Goal: Check status

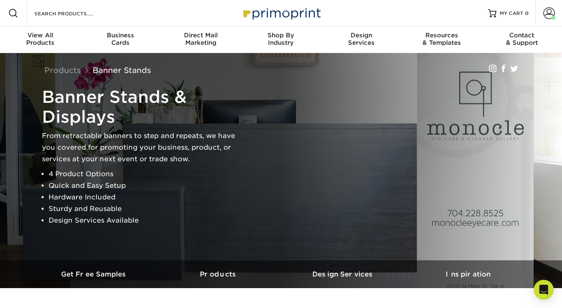
click at [545, 15] on span at bounding box center [549, 13] width 12 height 12
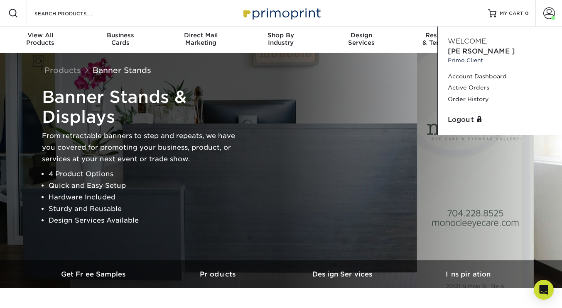
click at [479, 82] on link "Active Orders" at bounding box center [499, 87] width 104 height 11
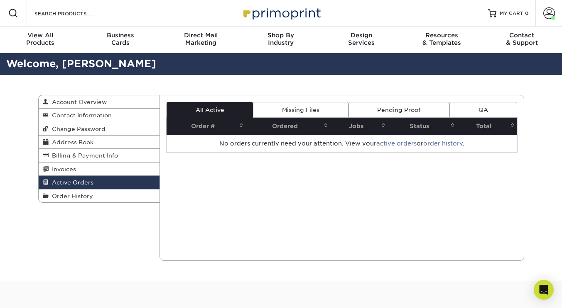
click at [90, 104] on span "Account Overview" at bounding box center [78, 102] width 58 height 7
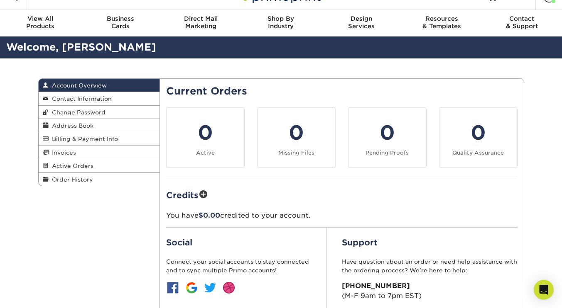
scroll to position [14, 0]
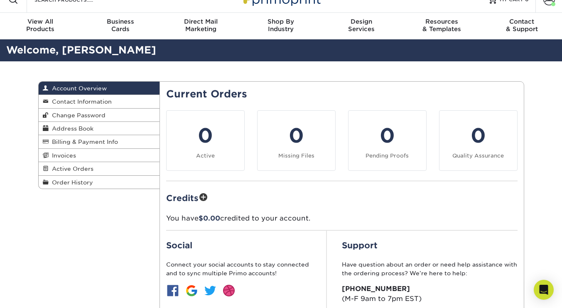
click at [80, 169] on span "Active Orders" at bounding box center [71, 169] width 45 height 7
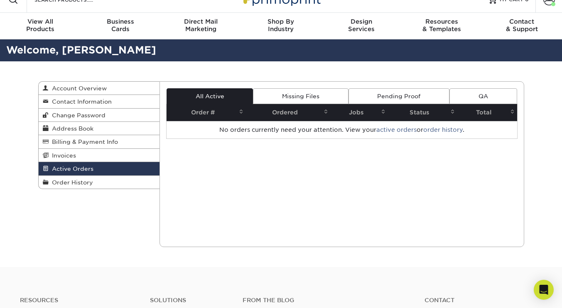
click at [289, 103] on link "Missing Files" at bounding box center [300, 96] width 95 height 16
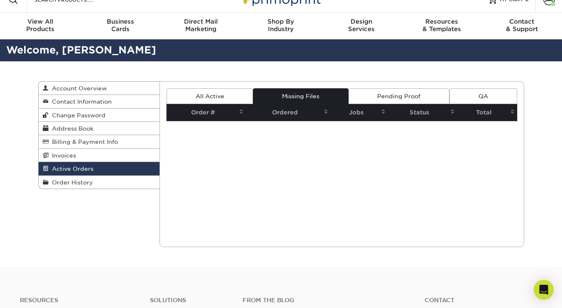
click at [374, 96] on link "Pending Proof" at bounding box center [398, 96] width 101 height 16
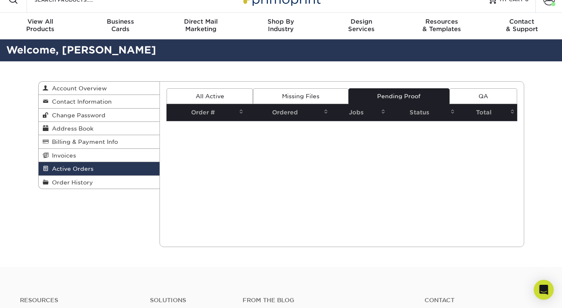
click at [482, 95] on link "QA" at bounding box center [482, 96] width 67 height 16
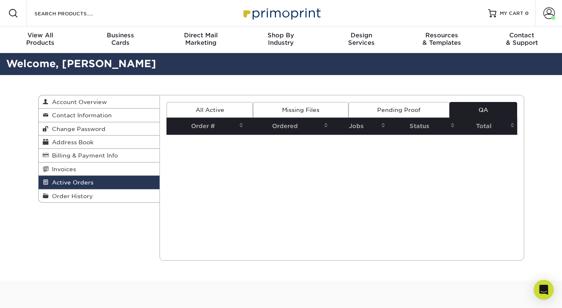
click at [67, 202] on link "Order History" at bounding box center [99, 196] width 121 height 13
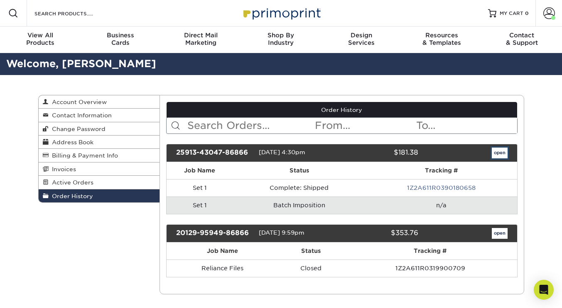
click at [495, 153] on link "open" at bounding box center [499, 153] width 16 height 11
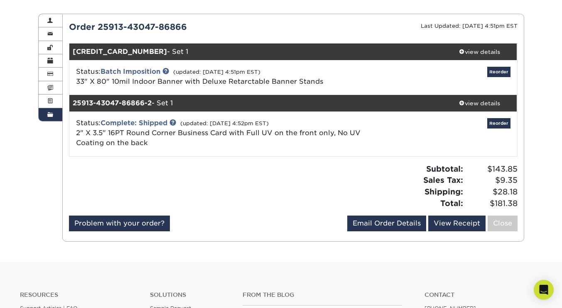
scroll to position [83, 0]
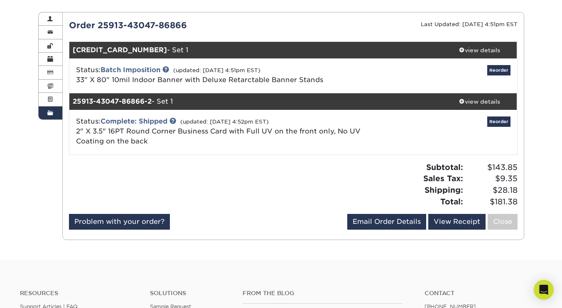
click at [166, 65] on div "Status: Batch Imposition (updated: 09/18/2025 4:51pm EST) 33" X 80" 10mil Indoo…" at bounding box center [219, 75] width 298 height 20
click at [167, 68] on link at bounding box center [165, 69] width 7 height 7
drag, startPoint x: 100, startPoint y: 66, endPoint x: 165, endPoint y: 69, distance: 65.3
click at [165, 69] on div "Status: Batch Imposition (updated: 09/18/2025 4:51pm EST) 33" X 80" 10mil Indoo…" at bounding box center [219, 75] width 298 height 20
click at [164, 69] on link at bounding box center [165, 69] width 7 height 7
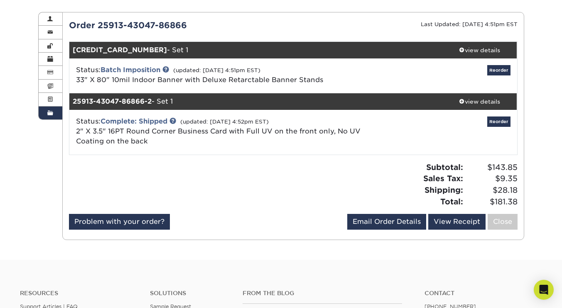
click at [186, 68] on small "(updated: 09/18/2025 4:51pm EST)" at bounding box center [216, 70] width 87 height 6
drag, startPoint x: 163, startPoint y: 71, endPoint x: 104, endPoint y: 74, distance: 59.5
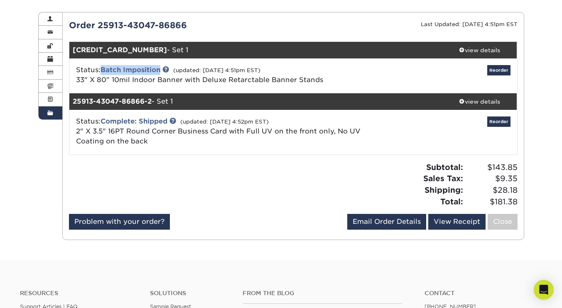
click at [104, 74] on div "Status: Batch Imposition (updated: 09/18/2025 4:51pm EST) 33" X 80" 10mil Indoo…" at bounding box center [219, 75] width 298 height 20
copy link "Batch Imposition"
